Goal: Task Accomplishment & Management: Manage account settings

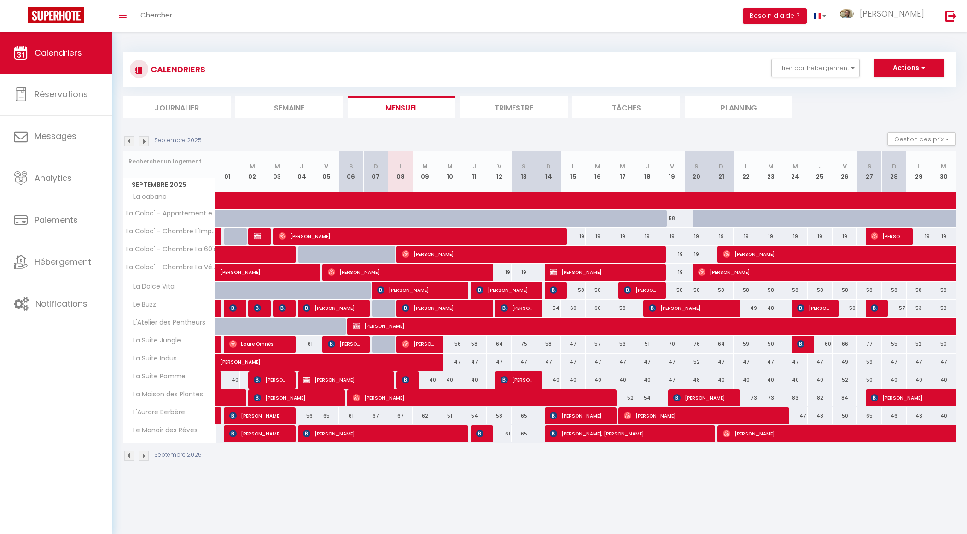
click at [144, 141] on img at bounding box center [144, 141] width 10 height 10
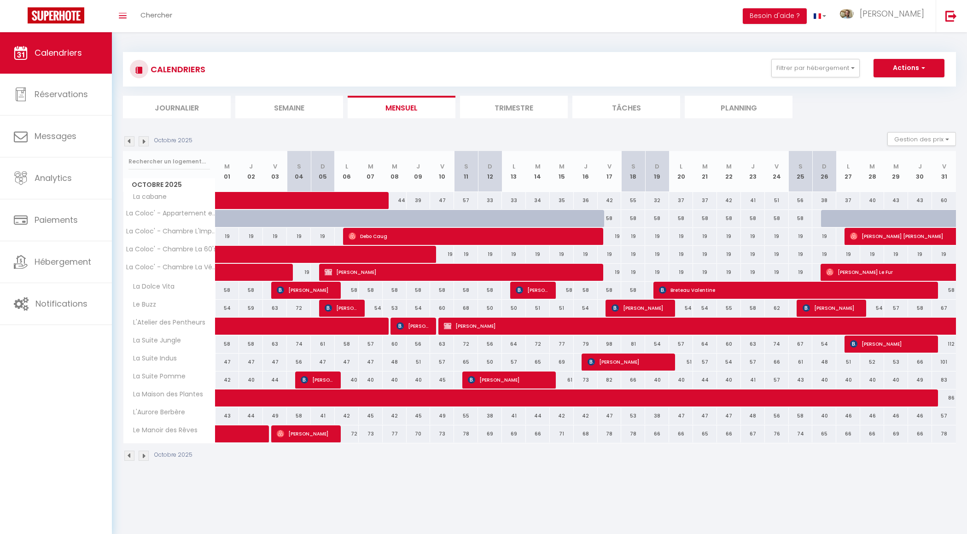
click at [144, 141] on img at bounding box center [144, 141] width 10 height 10
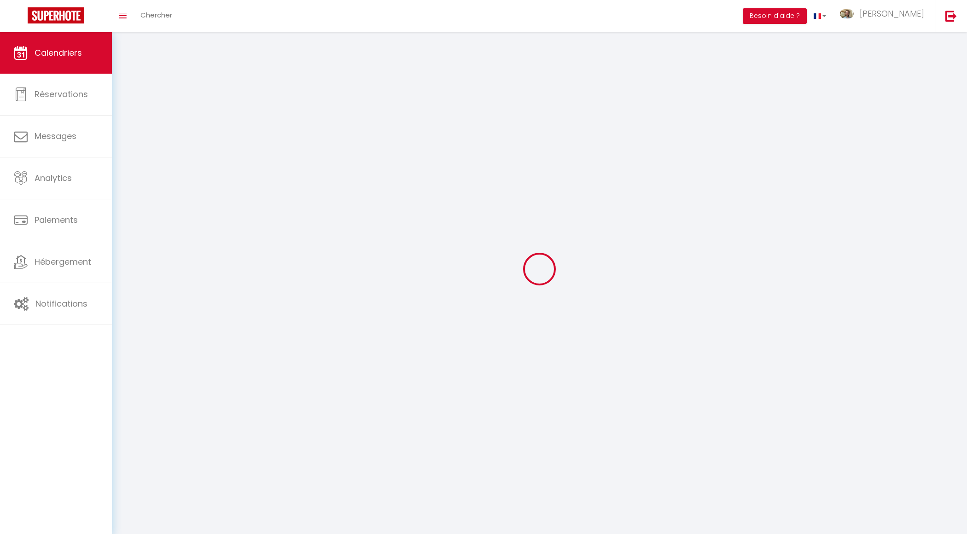
select select
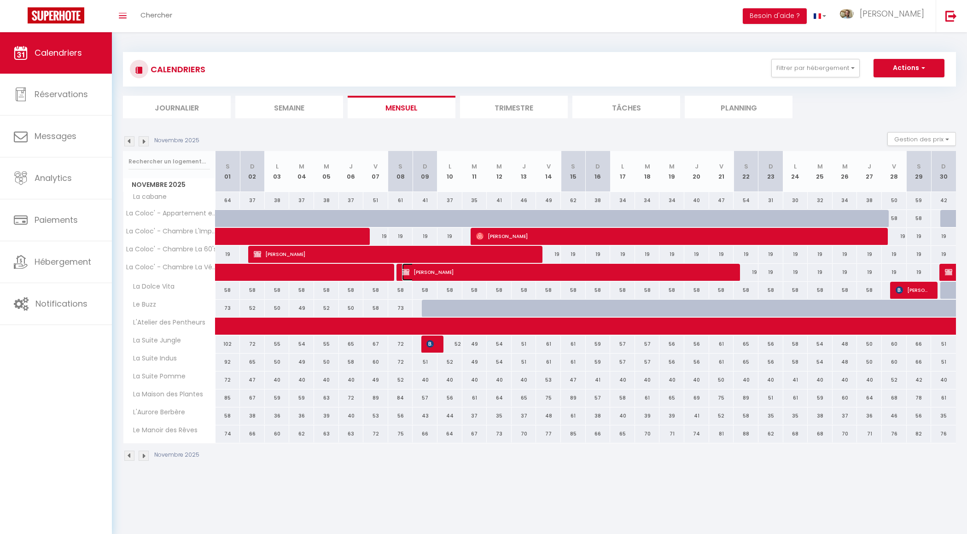
click at [420, 275] on span "[PERSON_NAME]" at bounding box center [568, 271] width 332 height 17
select select "OK"
select select "KO"
select select "0"
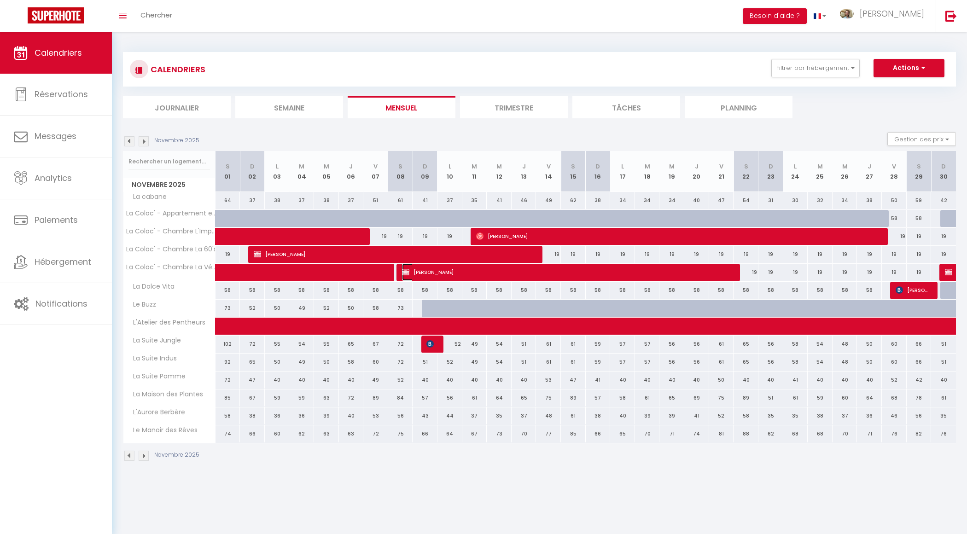
select select "1"
select select
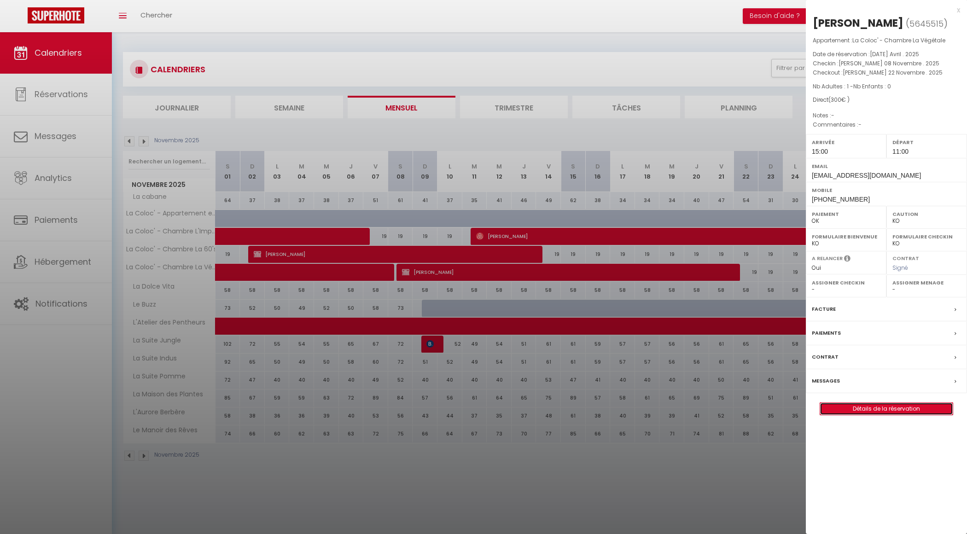
click at [892, 409] on link "Détails de la réservation" at bounding box center [886, 409] width 133 height 12
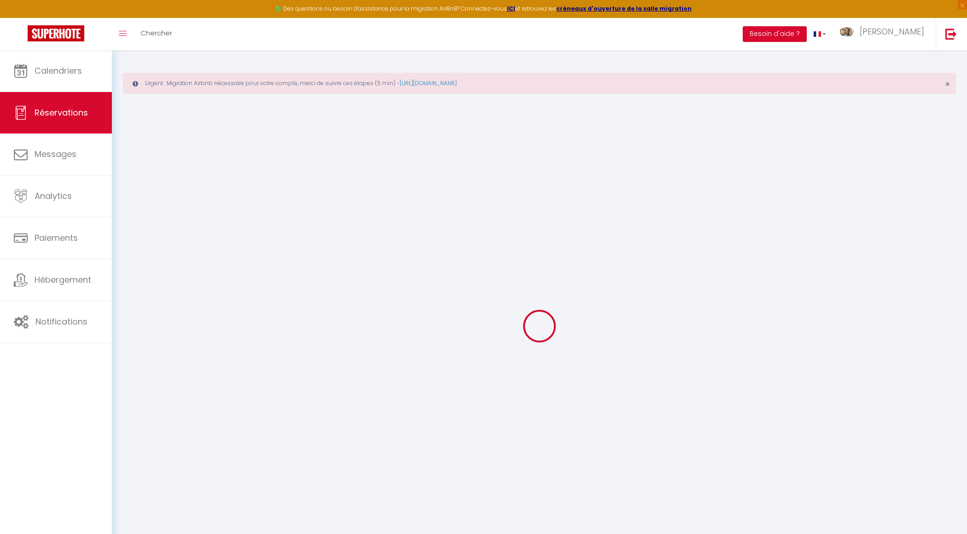
type input "Inès"
type input "AUDANO"
type input "[EMAIL_ADDRESS][DOMAIN_NAME]"
type input "[PHONE_NUMBER]"
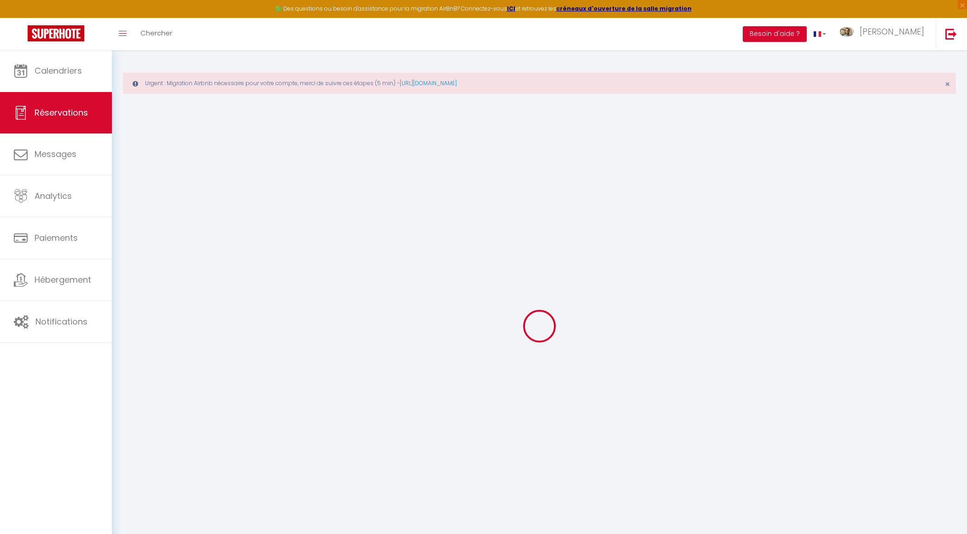
type input "0676260752"
type input "17000"
type input "[STREET_ADDRESS]"
type input "[GEOGRAPHIC_DATA][PERSON_NAME]"
select select "FR"
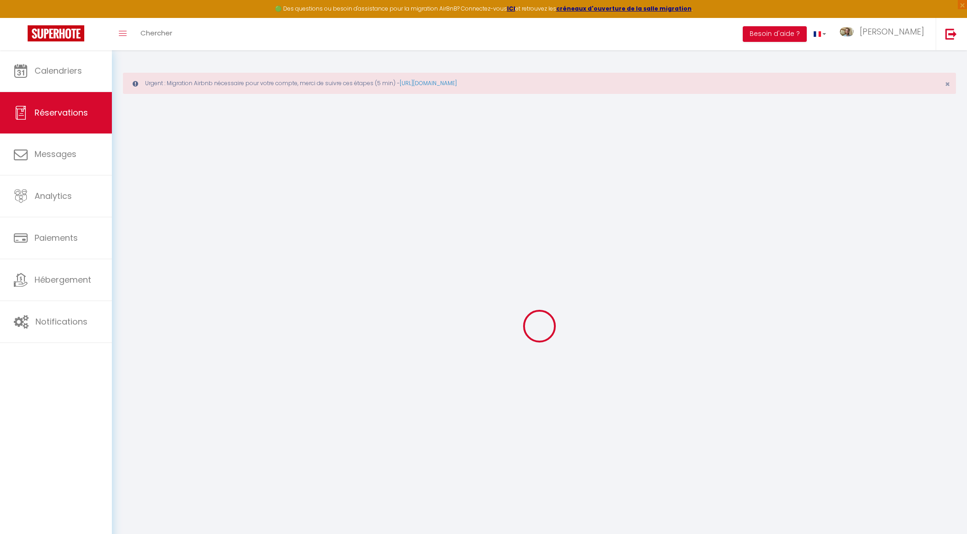
select select "65945"
select select "1"
type input "[PERSON_NAME] 08 Novembre 2025"
select select
type input "[PERSON_NAME] 22 Novembre 2025"
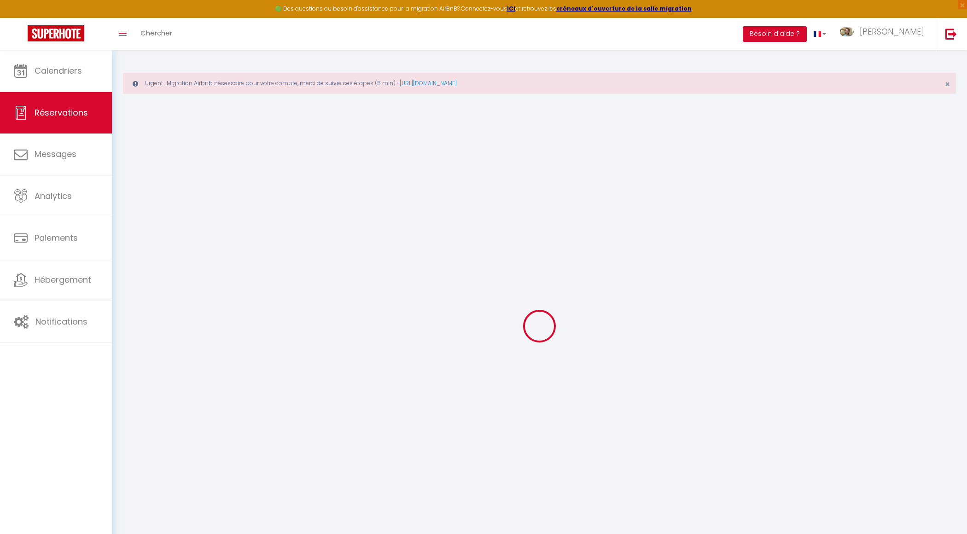
select select
type input "1"
select select "12"
select select
type input "300"
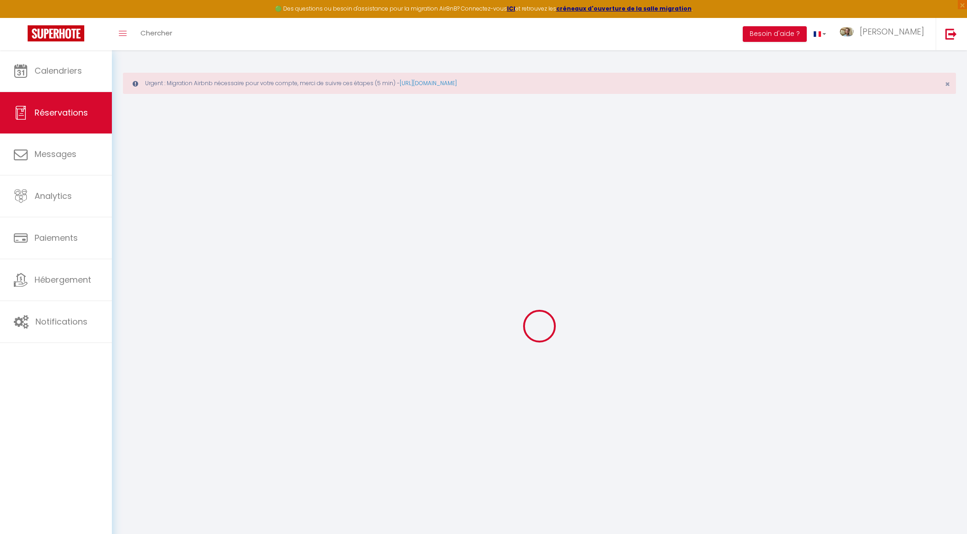
checkbox input "false"
type input "0"
type input "20"
type input "0"
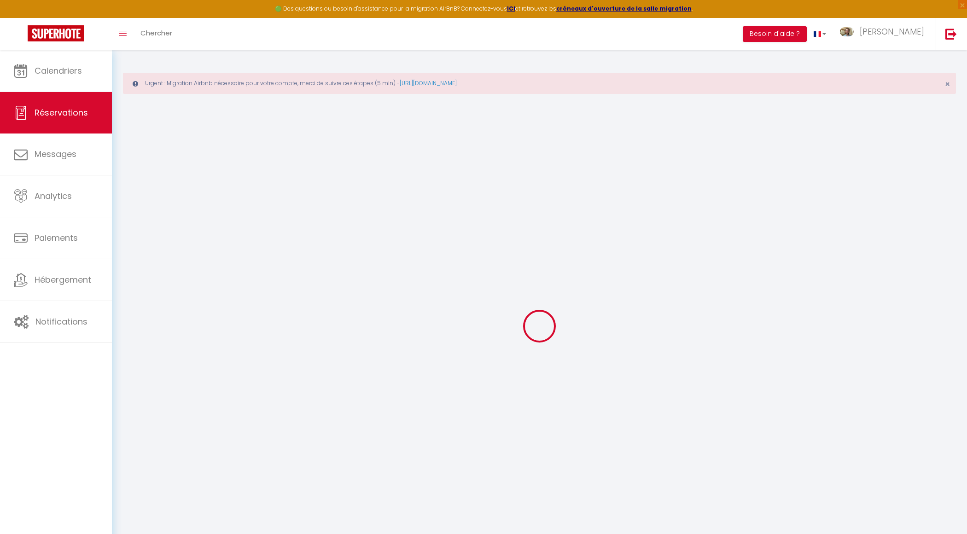
select select
select select "14"
checkbox input "false"
select select
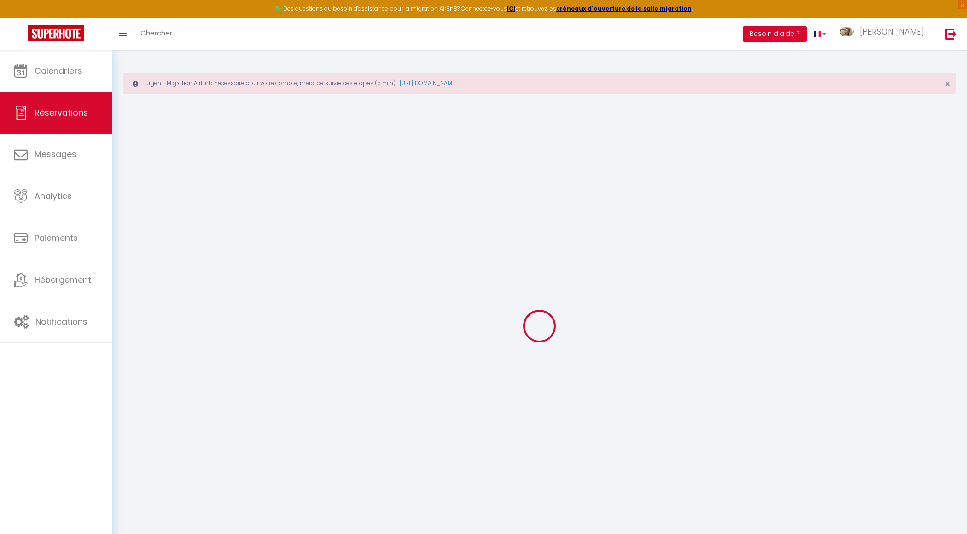
select select
checkbox input "false"
select select
checkbox input "false"
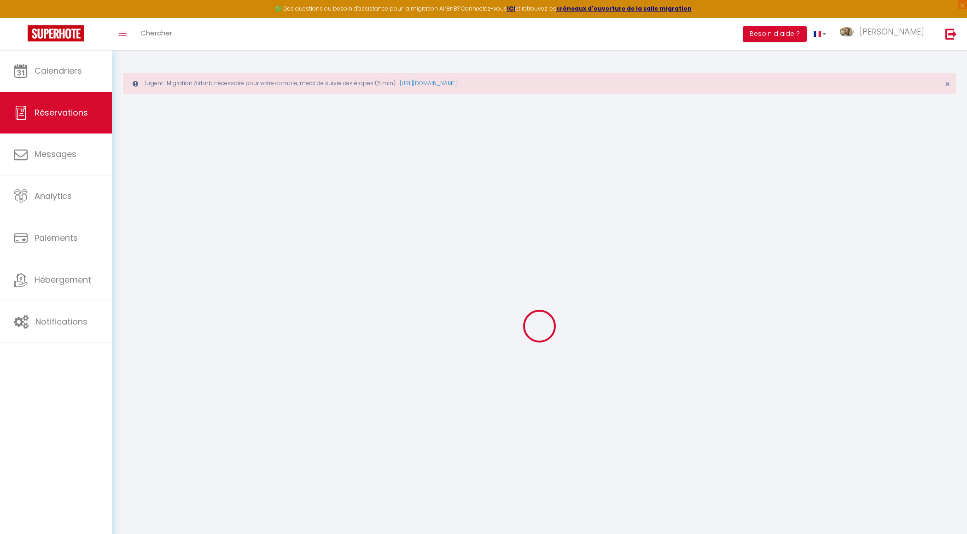
select select
checkbox input "false"
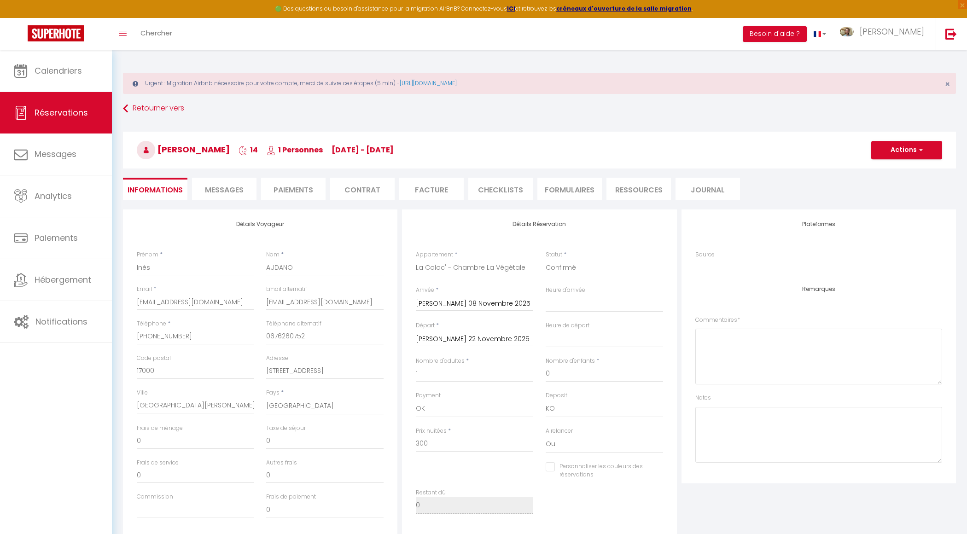
select select
checkbox input "false"
select select "15:00"
select select "11:00"
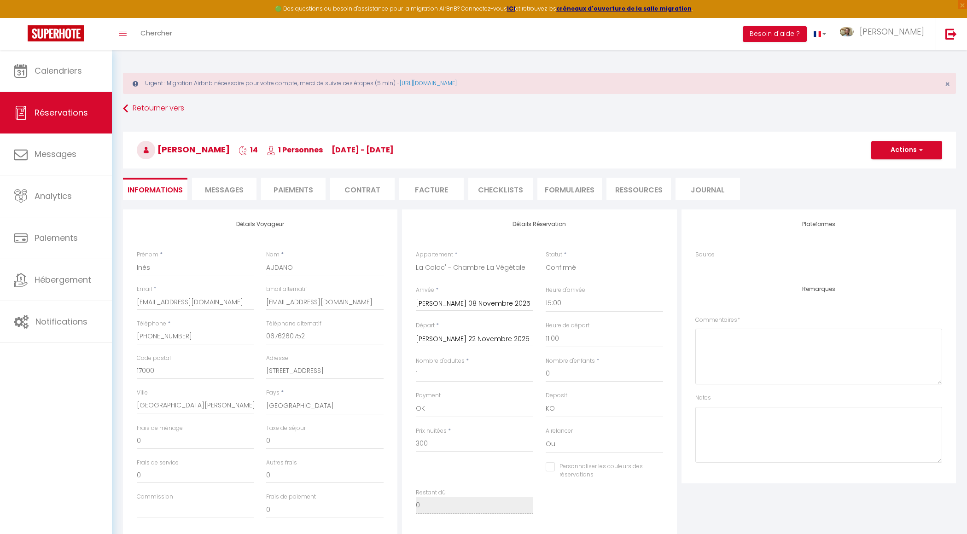
click at [293, 192] on li "Paiements" at bounding box center [293, 189] width 64 height 23
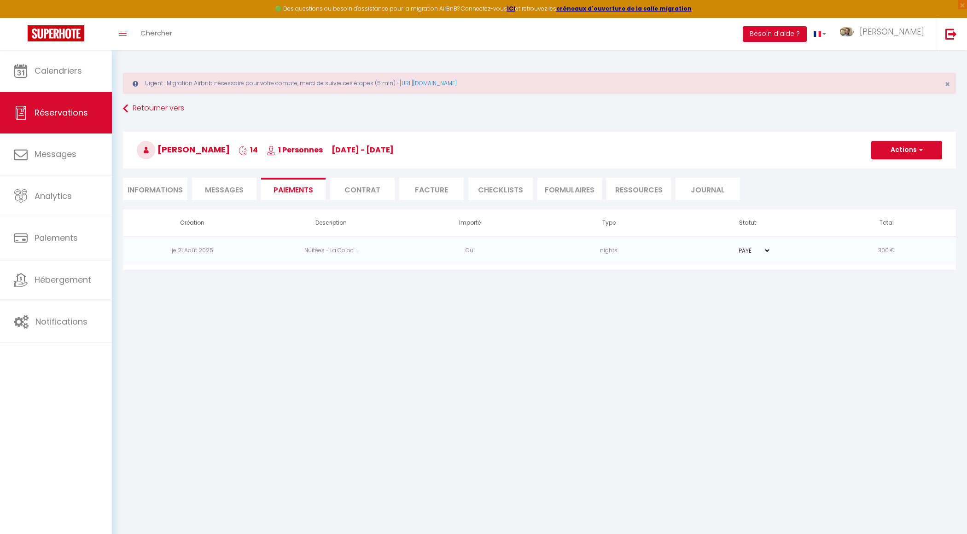
click at [209, 190] on span "Messages" at bounding box center [224, 190] width 39 height 11
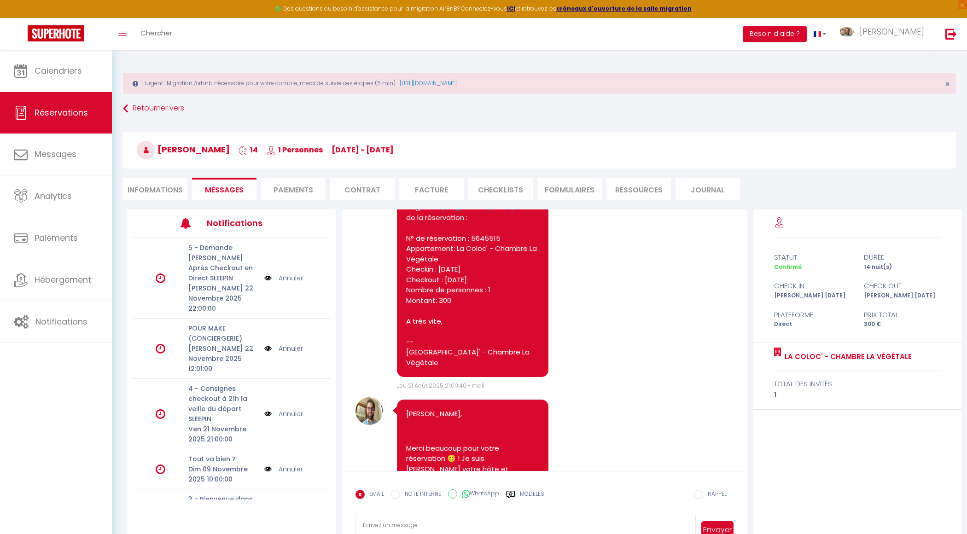
scroll to position [726, 0]
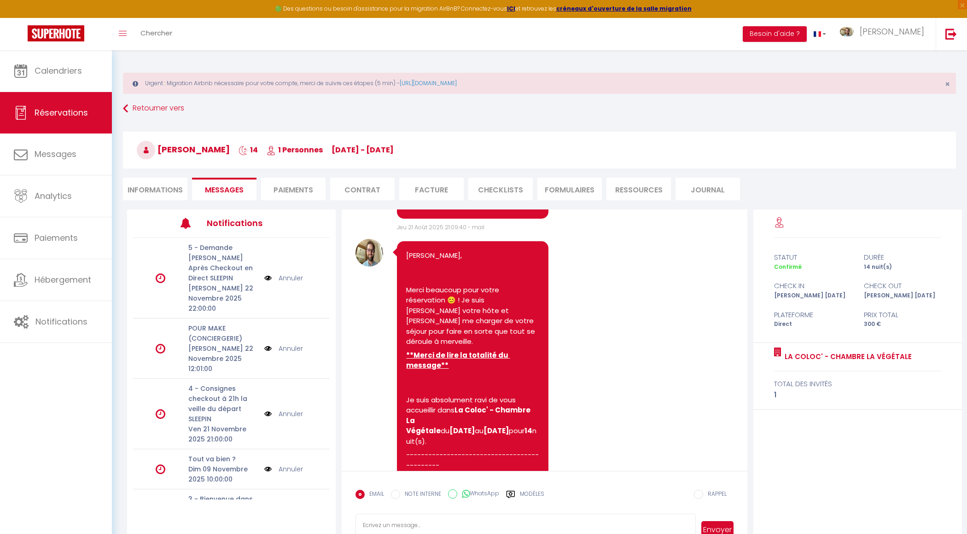
click at [449, 347] on p "Merci beaucoup pour votre réservation 😊 ! Je suis [PERSON_NAME] votre hôte et […" at bounding box center [472, 316] width 133 height 62
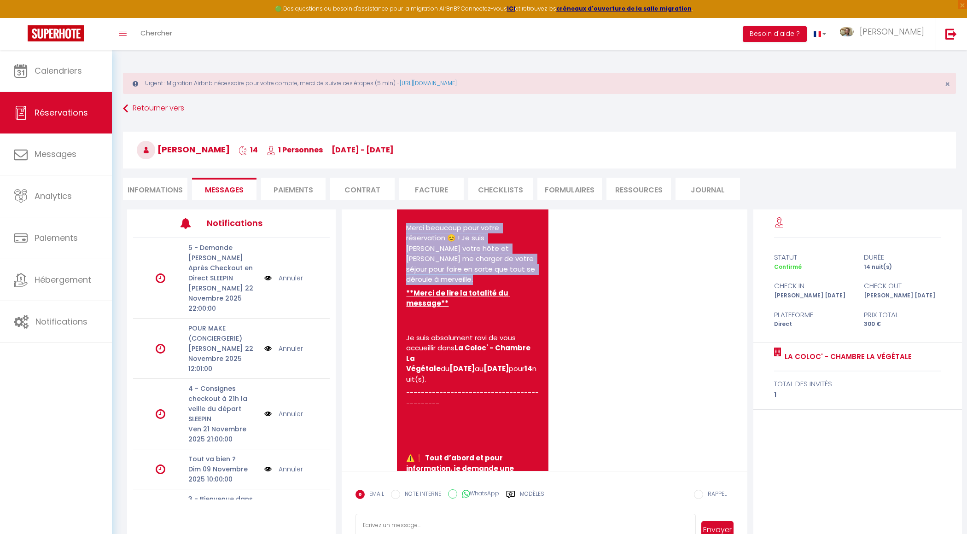
scroll to position [799, 0]
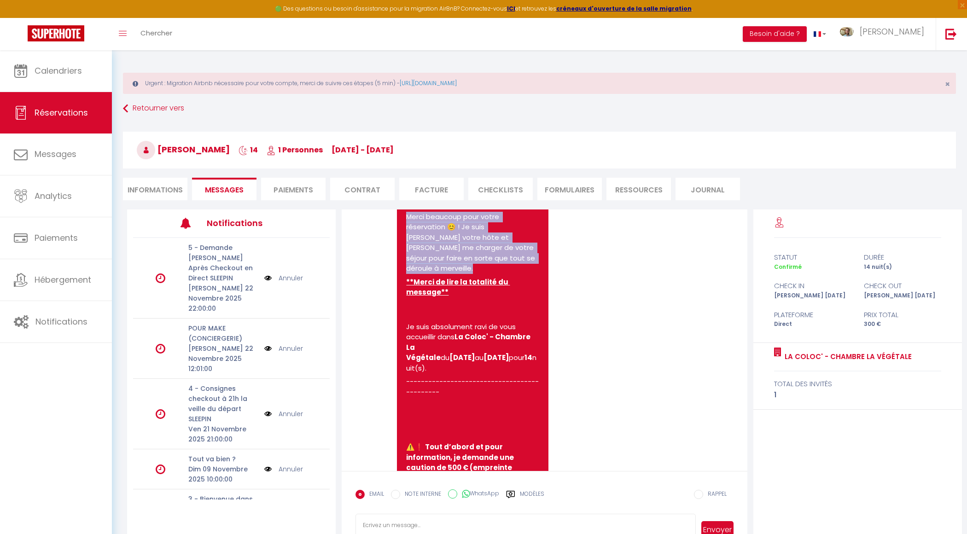
click at [466, 362] on b "La Coloc' - Chambre La Végétale" at bounding box center [469, 347] width 126 height 30
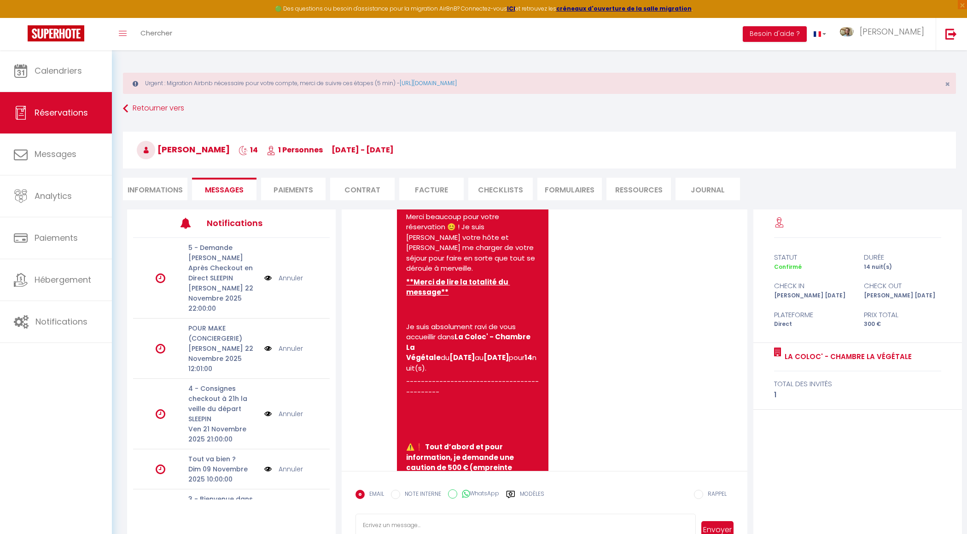
click at [466, 362] on b "La Coloc' - Chambre La Végétale" at bounding box center [469, 347] width 126 height 30
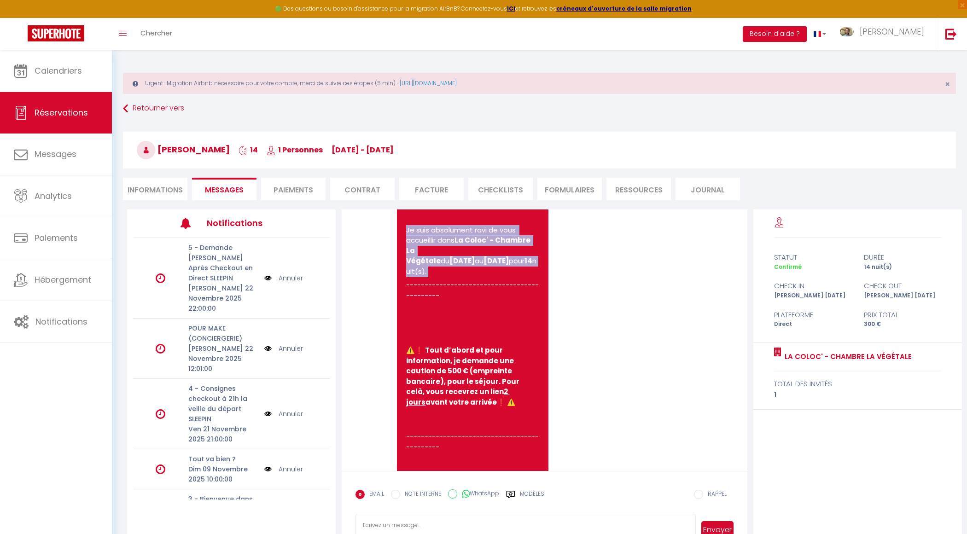
scroll to position [911, 0]
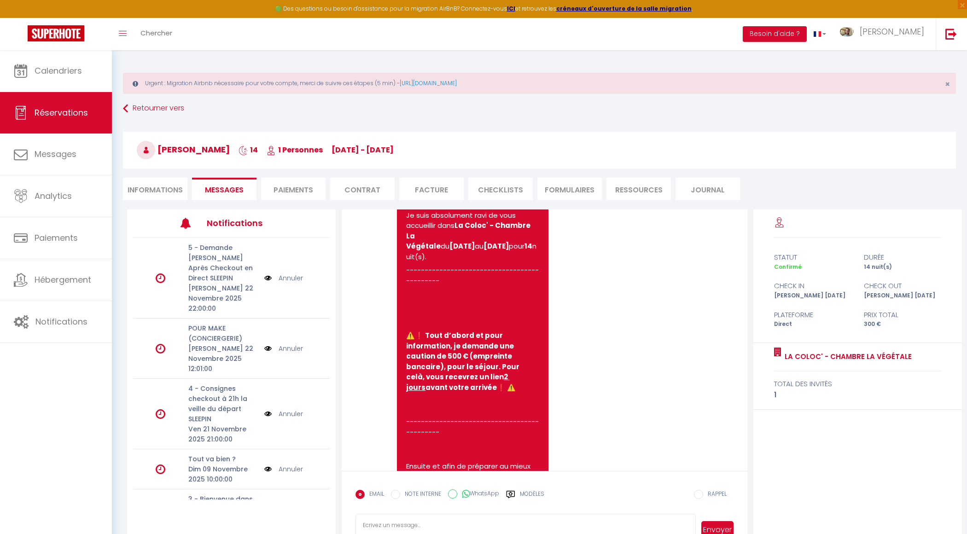
click at [468, 392] on b "⚠️❗ Tout d’abord et pour information, je demande une caution de 500 € (empreint…" at bounding box center [463, 362] width 115 height 62
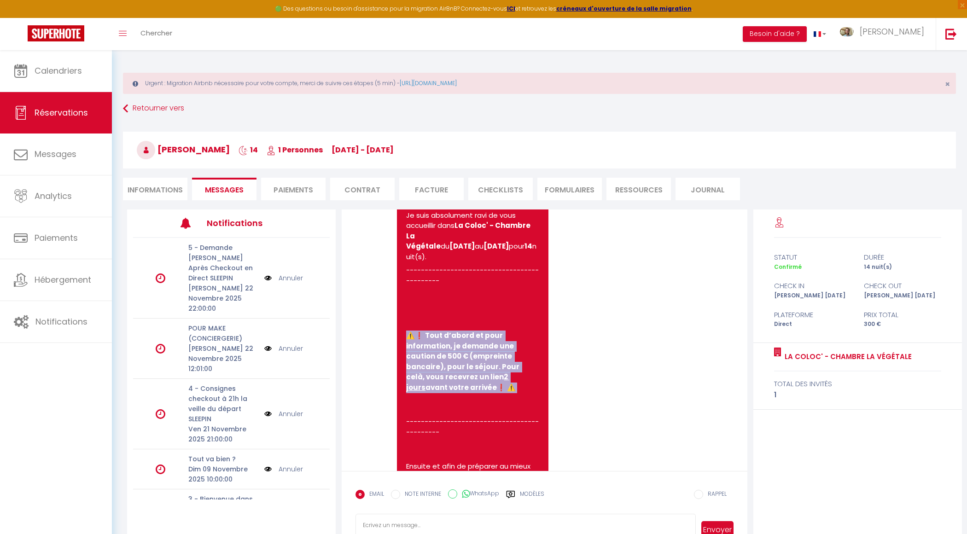
click at [468, 392] on b "⚠️❗ Tout d’abord et pour information, je demande une caution de 500 € (empreint…" at bounding box center [463, 362] width 115 height 62
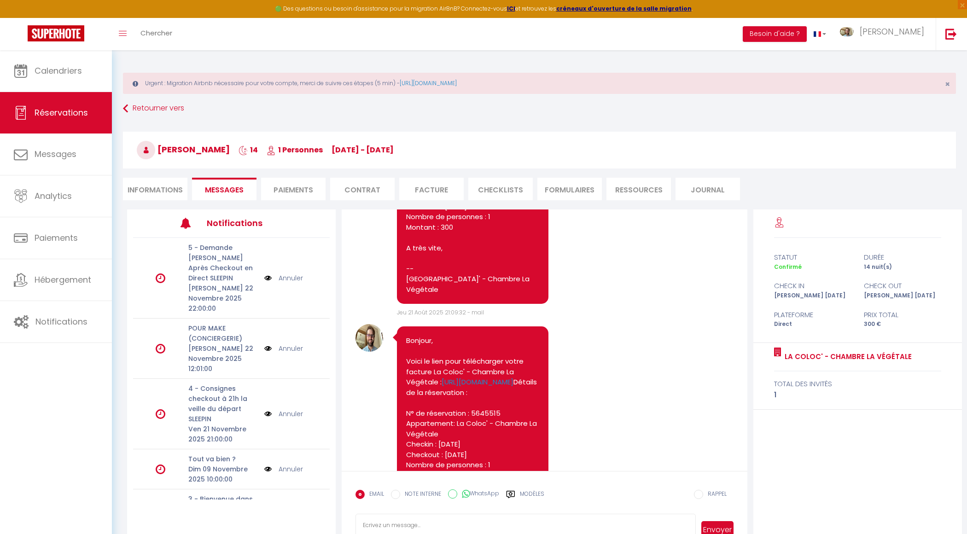
scroll to position [0, 0]
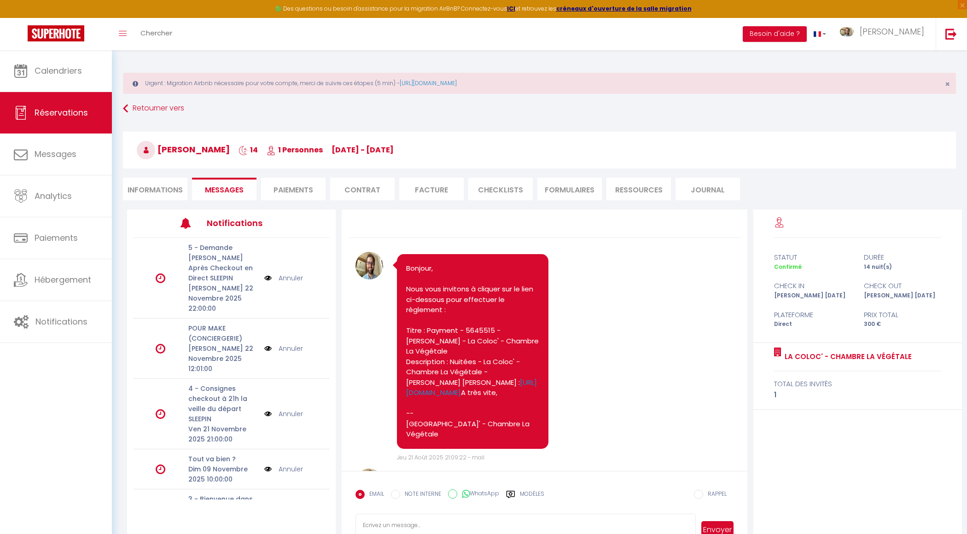
click at [172, 188] on li "Informations" at bounding box center [155, 189] width 64 height 23
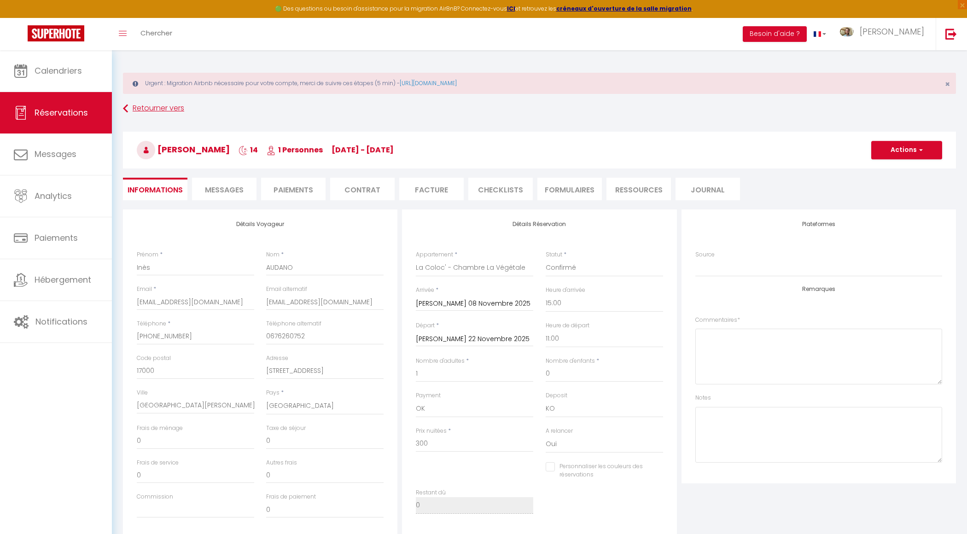
checkbox input "false"
